Goal: Find specific page/section: Find specific page/section

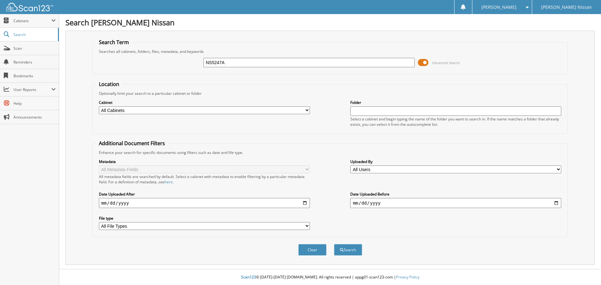
type input "NS5247A"
click at [334, 244] on button "Search" at bounding box center [348, 250] width 28 height 12
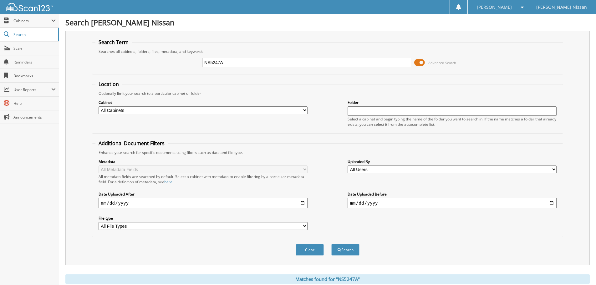
click at [425, 63] on span at bounding box center [419, 62] width 11 height 9
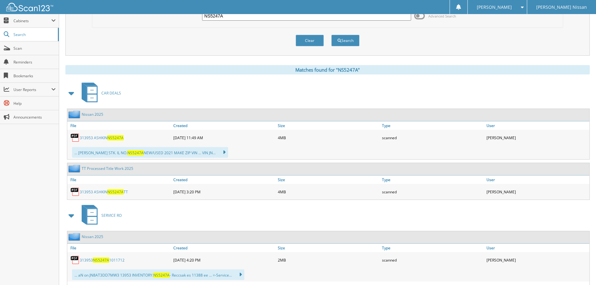
scroll to position [63, 0]
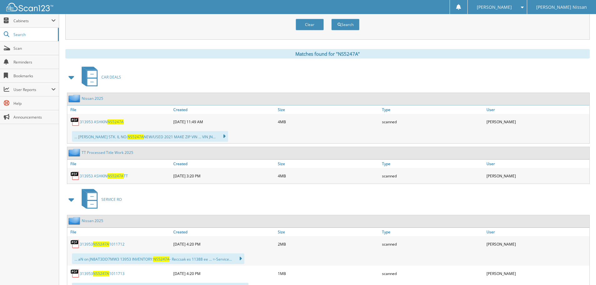
click at [111, 121] on span "NS5247A" at bounding box center [115, 121] width 16 height 5
